Goal: Transaction & Acquisition: Purchase product/service

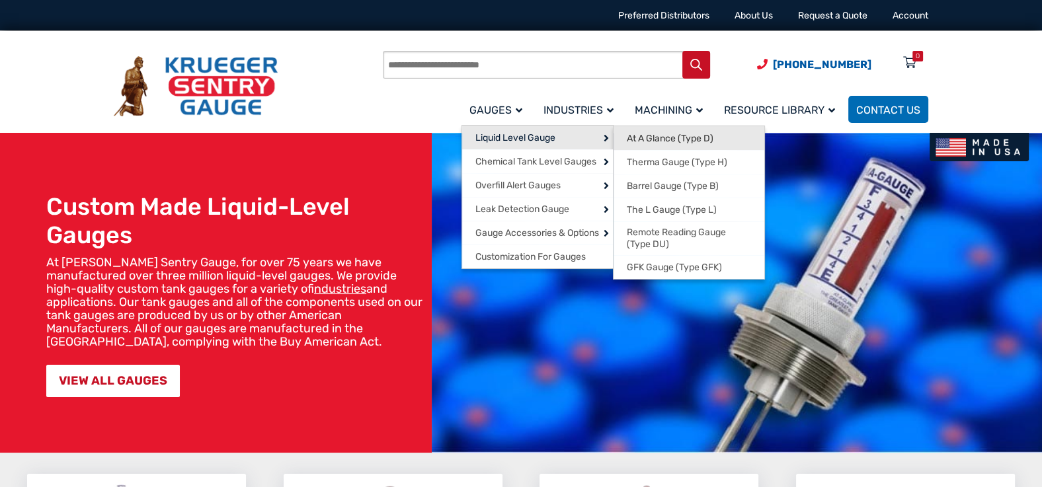
click at [685, 141] on span "At A Glance (Type D)" at bounding box center [670, 139] width 87 height 12
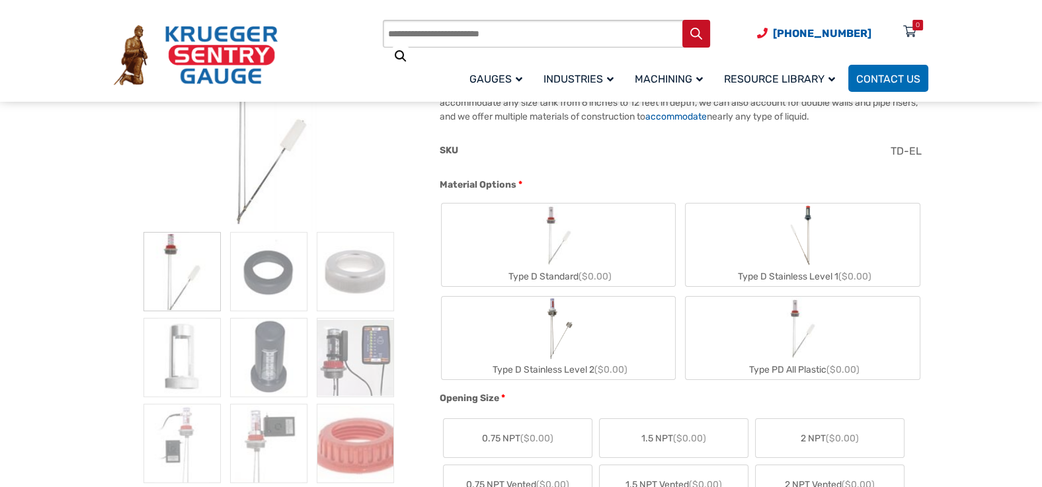
scroll to position [275, 0]
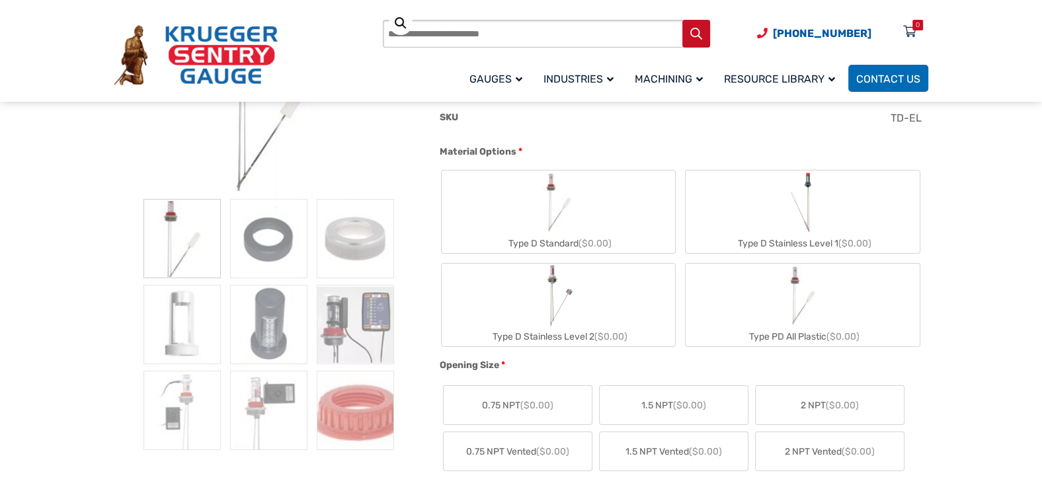
click at [550, 218] on img "Type D Standard" at bounding box center [558, 202] width 63 height 63
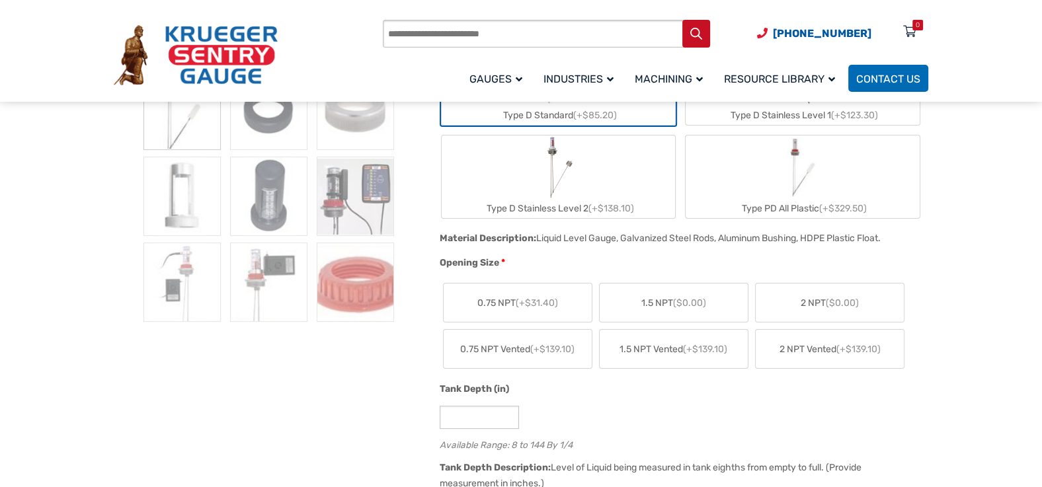
scroll to position [413, 0]
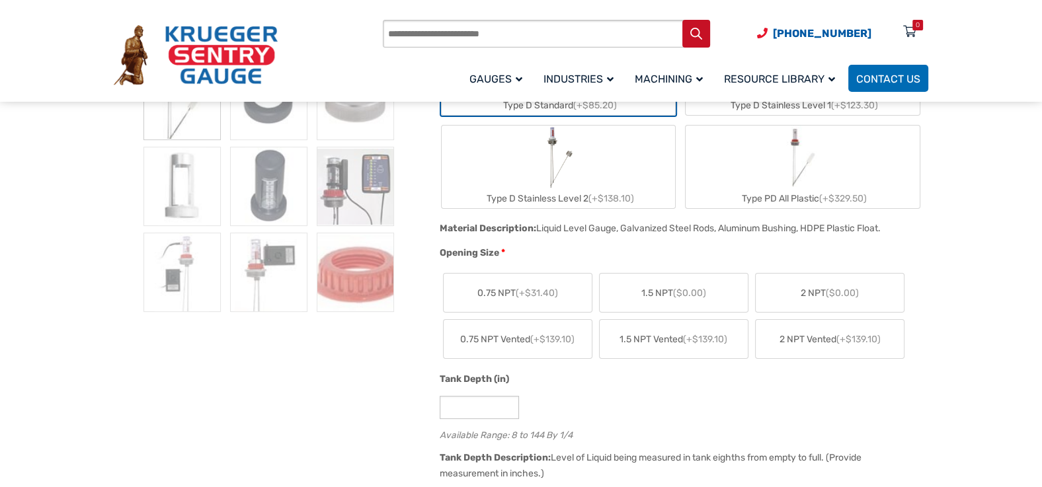
click at [822, 288] on span "2 NPT ($0.00)" at bounding box center [830, 293] width 58 height 14
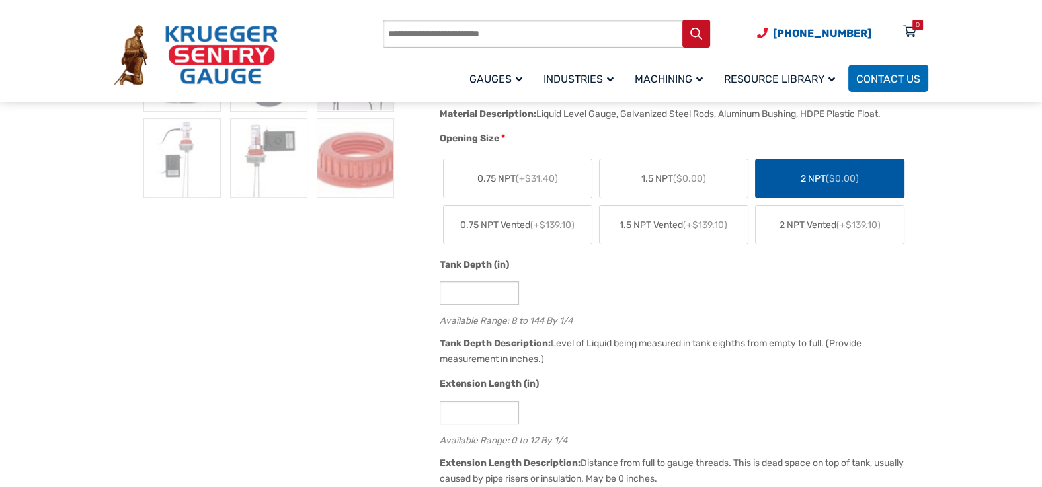
scroll to position [551, 0]
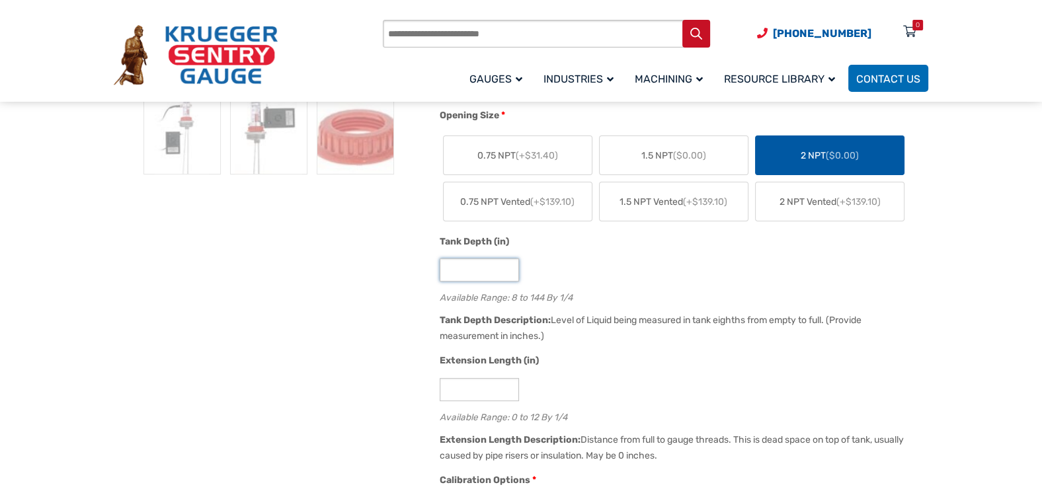
click at [468, 267] on input "*" at bounding box center [479, 270] width 79 height 23
type input "*"
type input "**"
click at [493, 388] on input "*" at bounding box center [479, 389] width 79 height 23
type input "*"
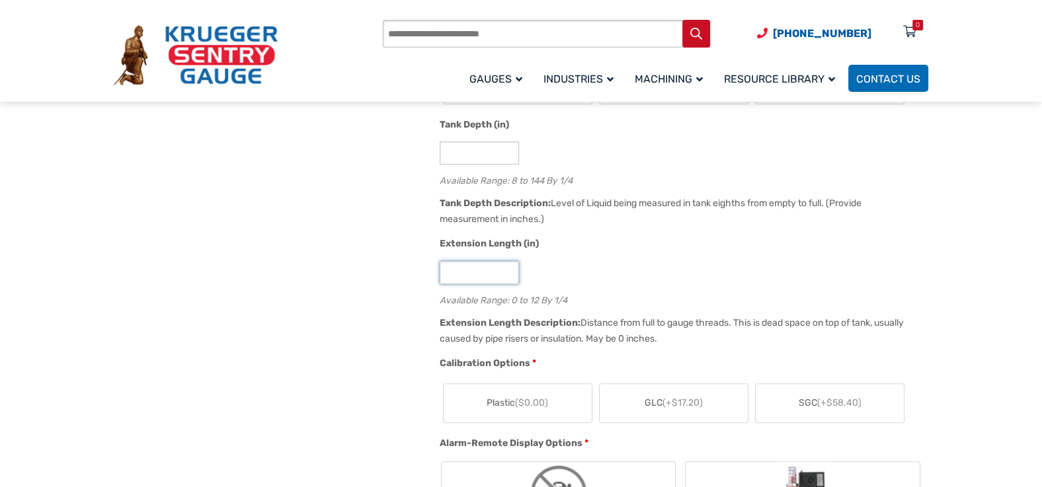
scroll to position [689, 0]
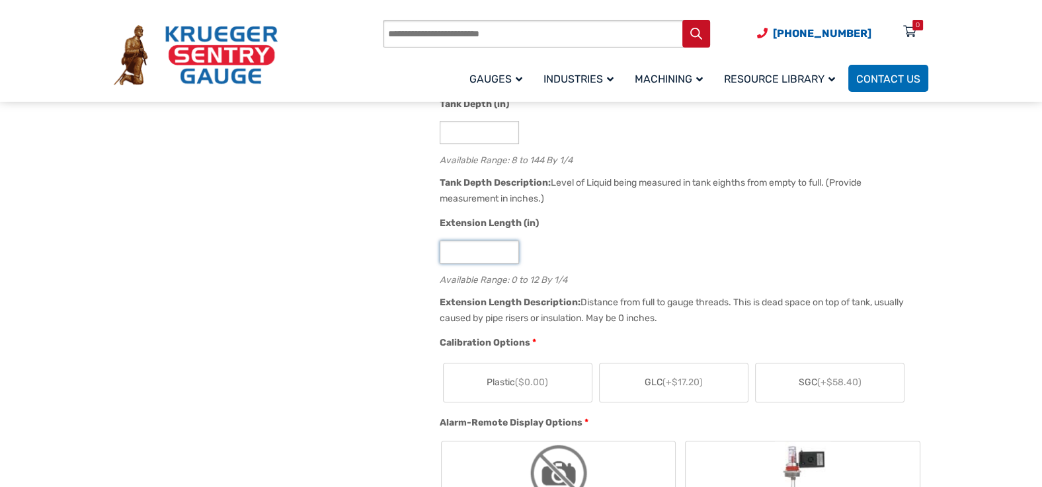
type input "*"
type input "**"
click at [734, 242] on div "**" at bounding box center [681, 252] width 482 height 23
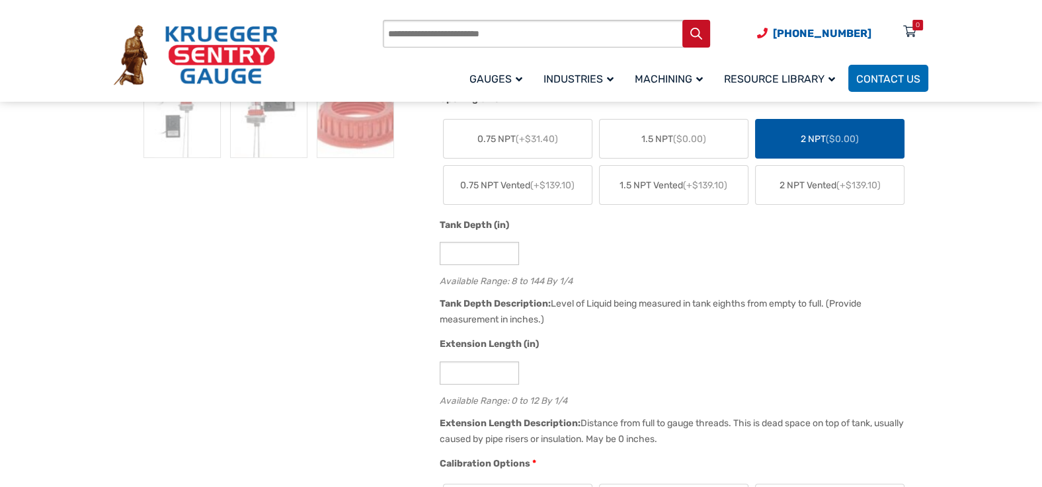
scroll to position [551, 0]
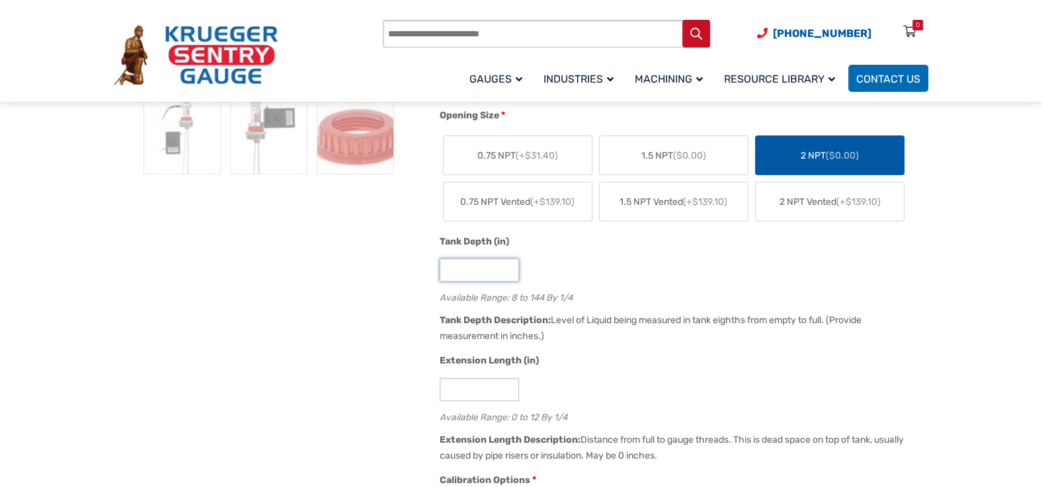
click at [476, 273] on input "**" at bounding box center [479, 270] width 79 height 23
type input "*"
type input "**"
click at [681, 232] on div "Opening Size * 0.75 NPT (+$31.40) 1.5 NPT ($0.00) 2 NPT ($0.00) 0.75 NPT Vented…" at bounding box center [681, 171] width 489 height 126
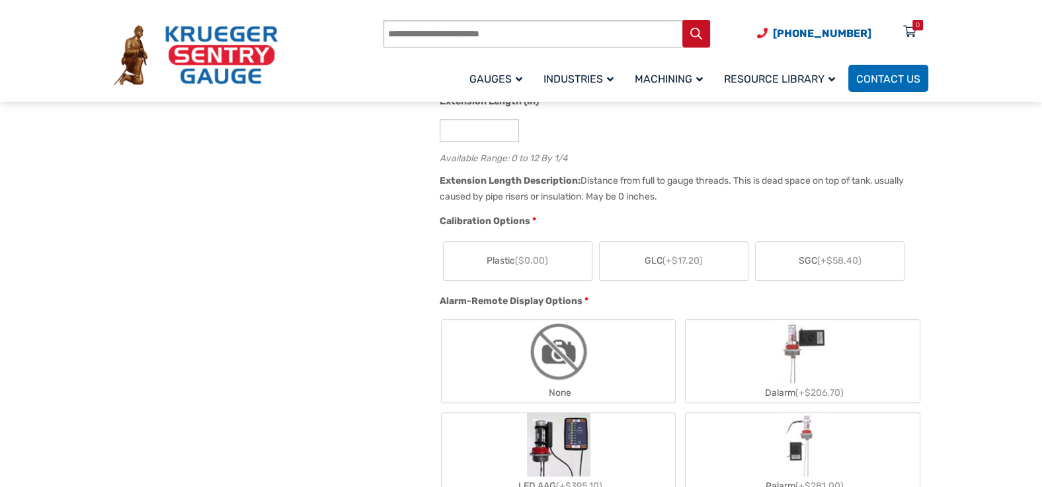
scroll to position [827, 0]
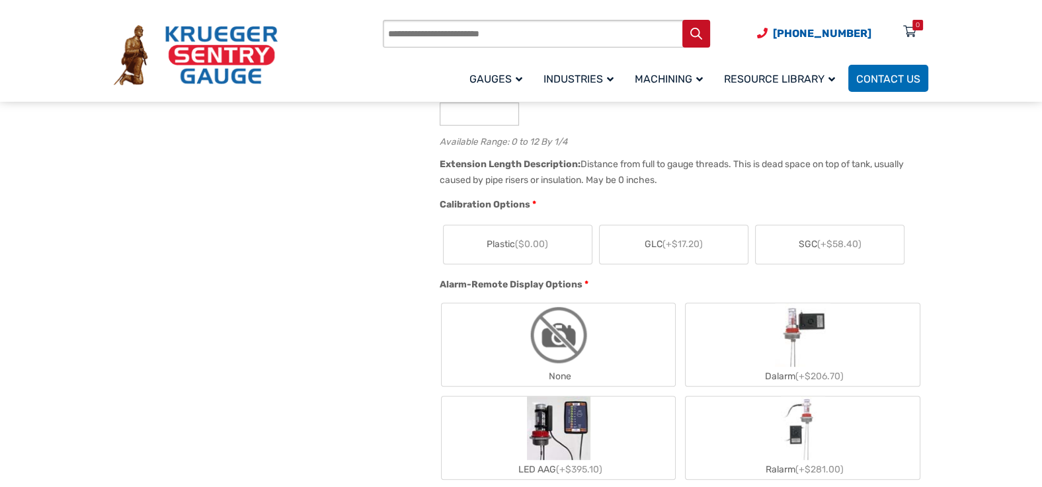
click at [653, 240] on span "GLC (+$17.20)" at bounding box center [674, 244] width 58 height 14
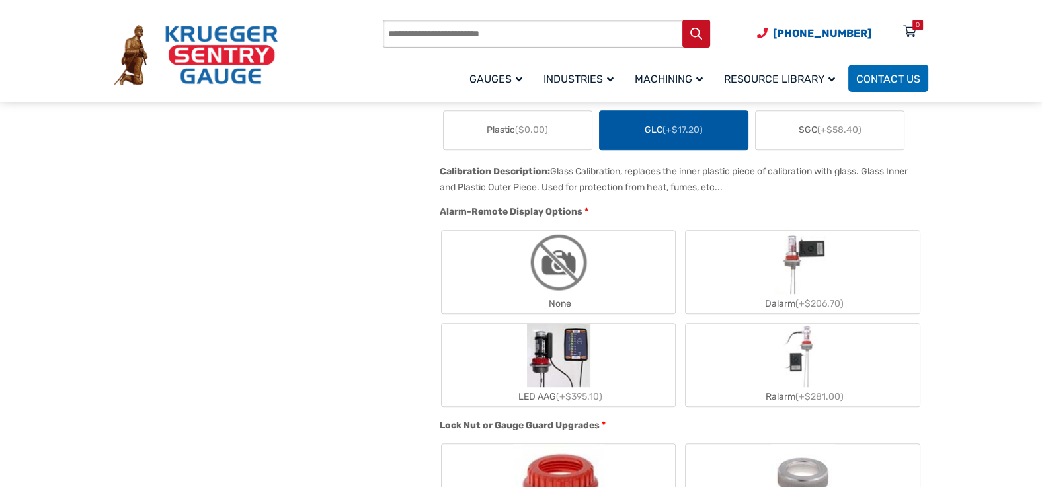
scroll to position [964, 0]
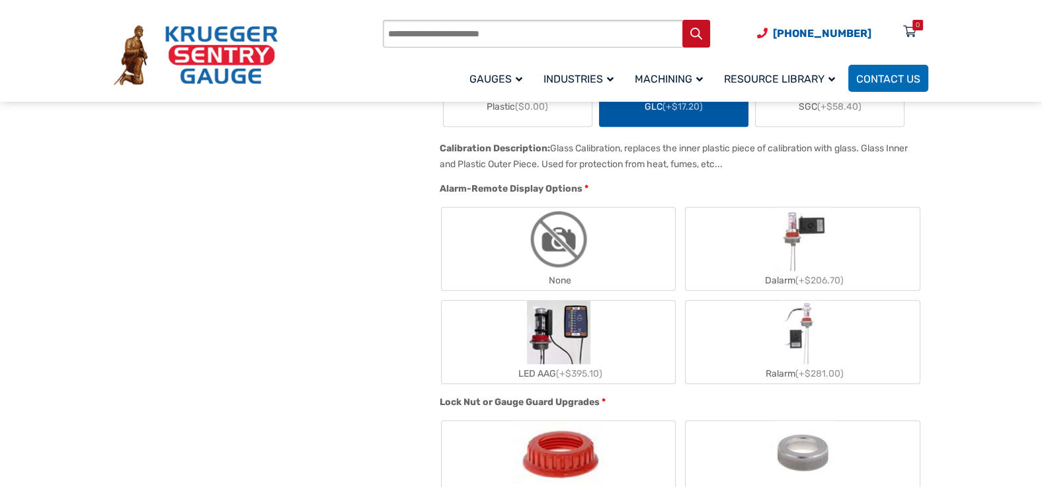
click at [557, 243] on img "None" at bounding box center [558, 239] width 63 height 63
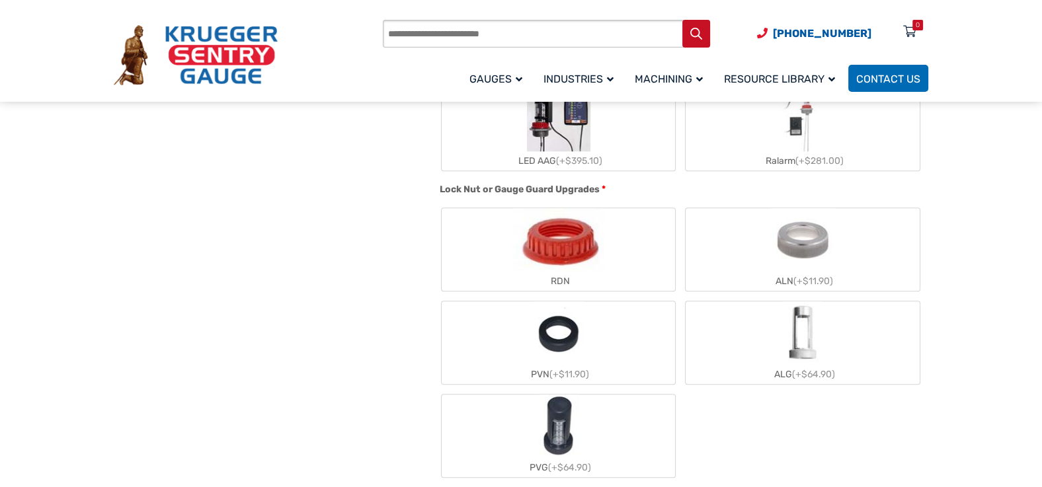
scroll to position [1240, 0]
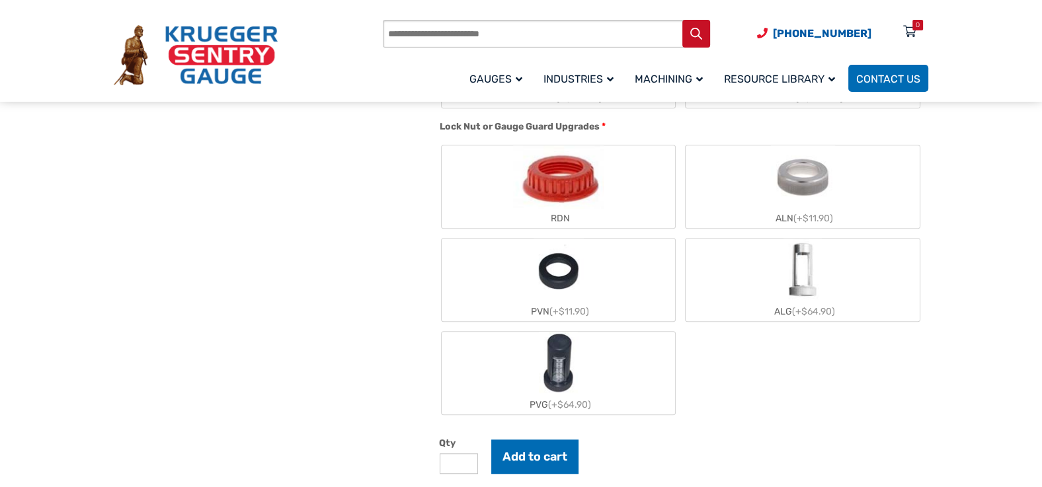
click at [812, 192] on img "ALN" at bounding box center [803, 177] width 64 height 63
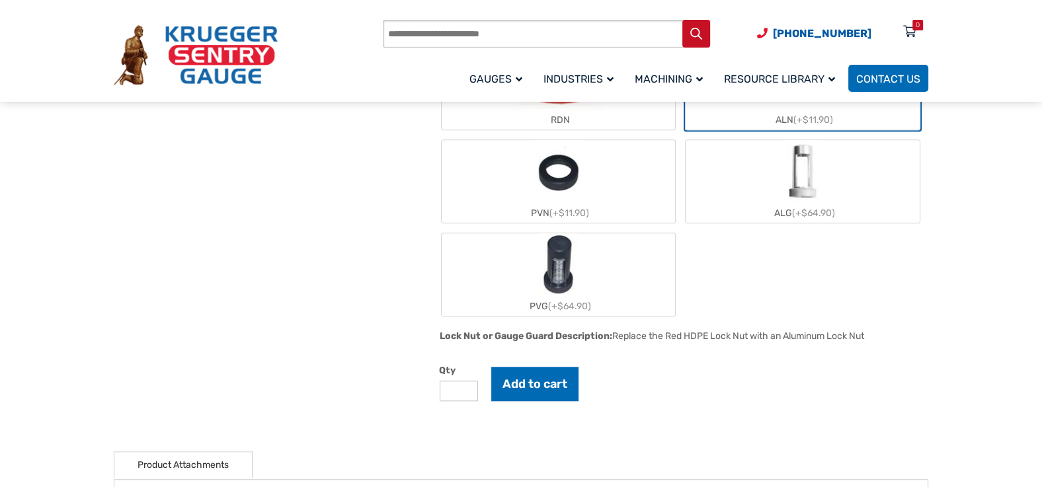
scroll to position [1378, 0]
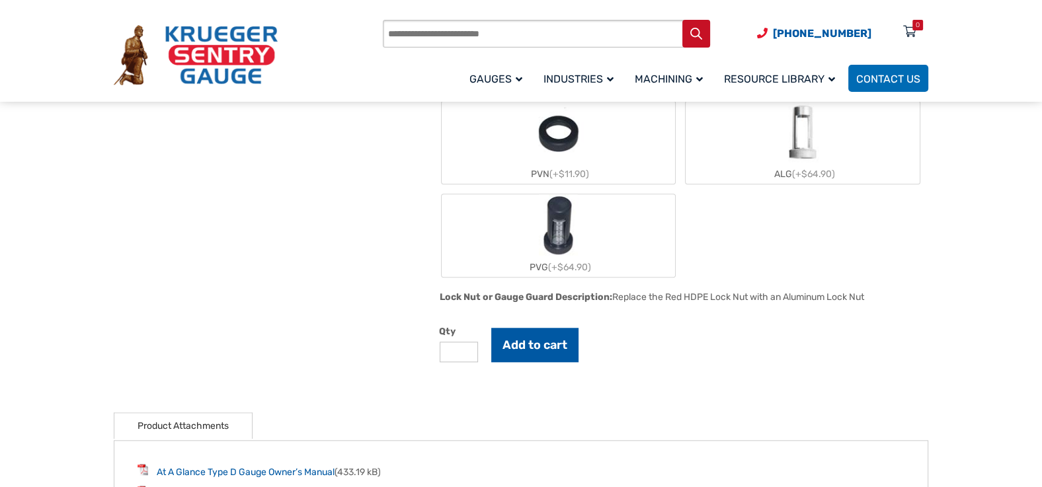
click at [557, 341] on button "Add to cart" at bounding box center [534, 345] width 87 height 34
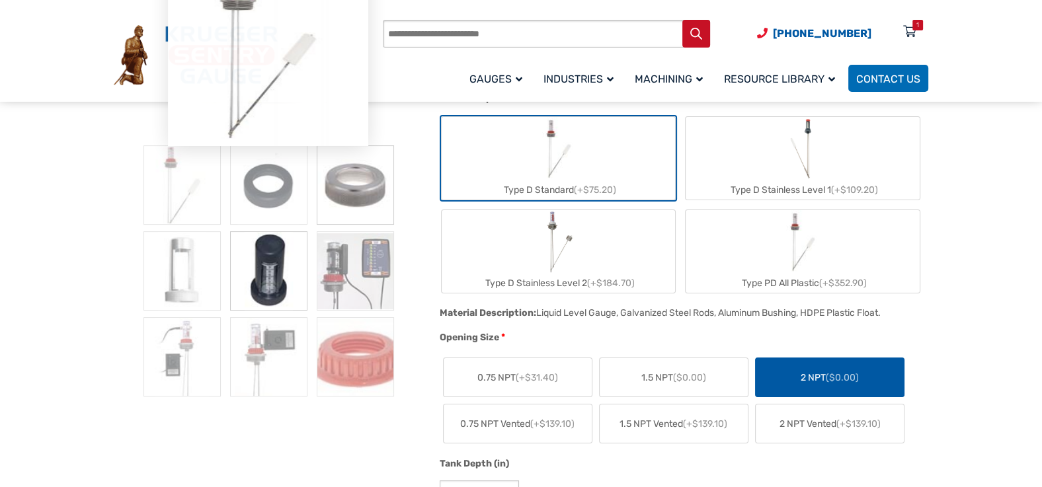
scroll to position [0, 0]
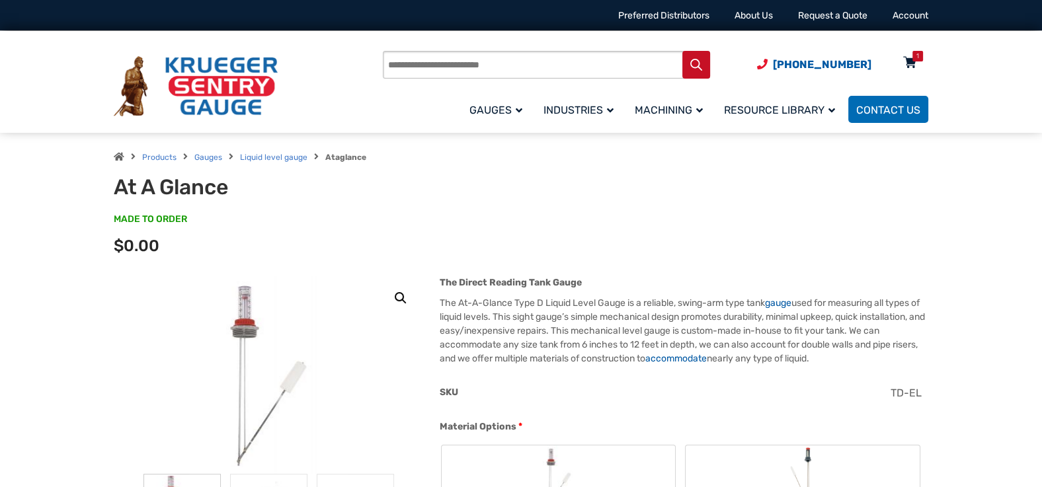
click at [913, 66] on icon at bounding box center [910, 63] width 13 height 21
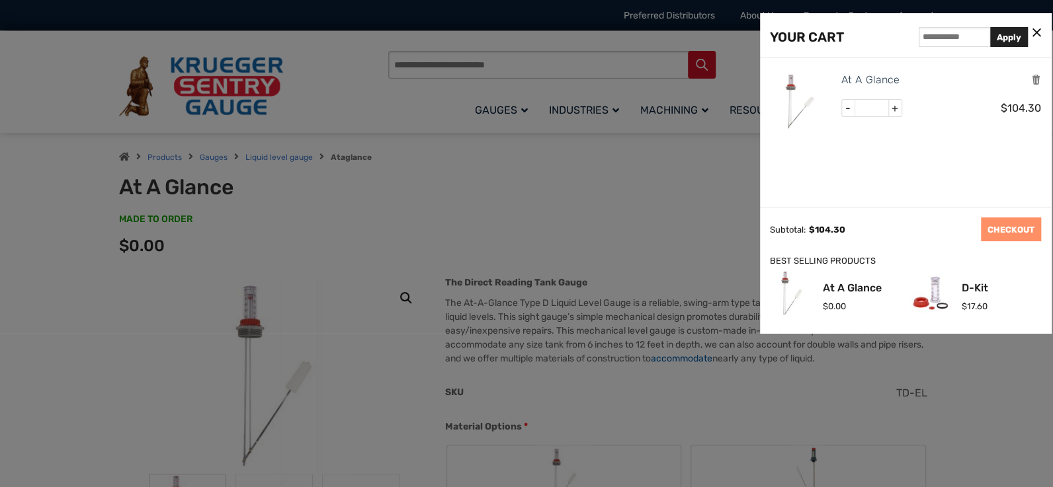
click at [671, 196] on div at bounding box center [526, 243] width 1053 height 487
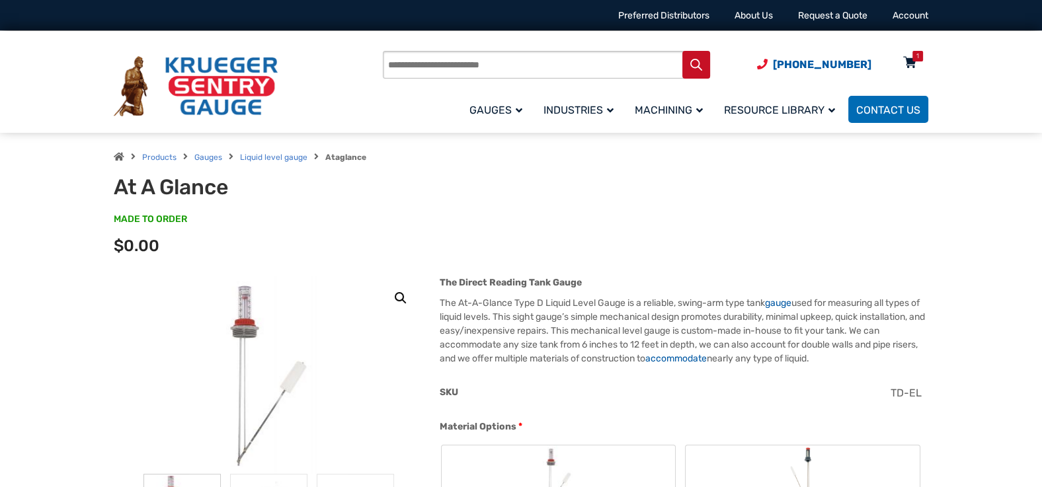
click at [918, 67] on div "1" at bounding box center [910, 65] width 33 height 23
